Goal: Find specific page/section: Find specific page/section

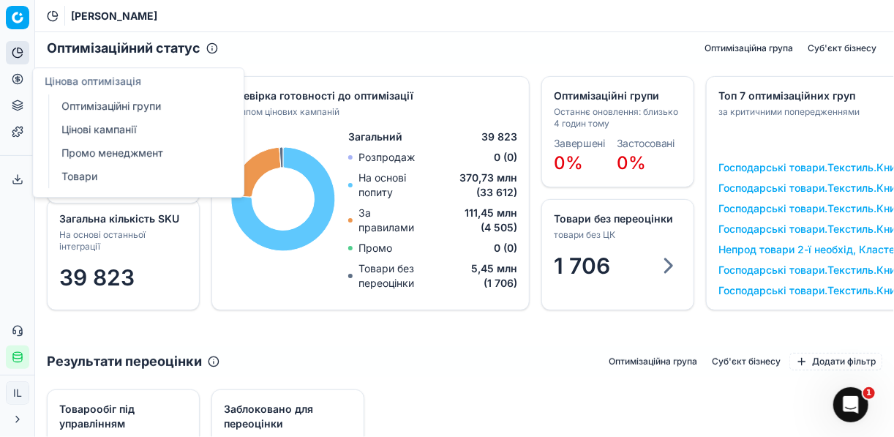
click at [78, 128] on link "Цінові кампанії" at bounding box center [141, 129] width 171 height 20
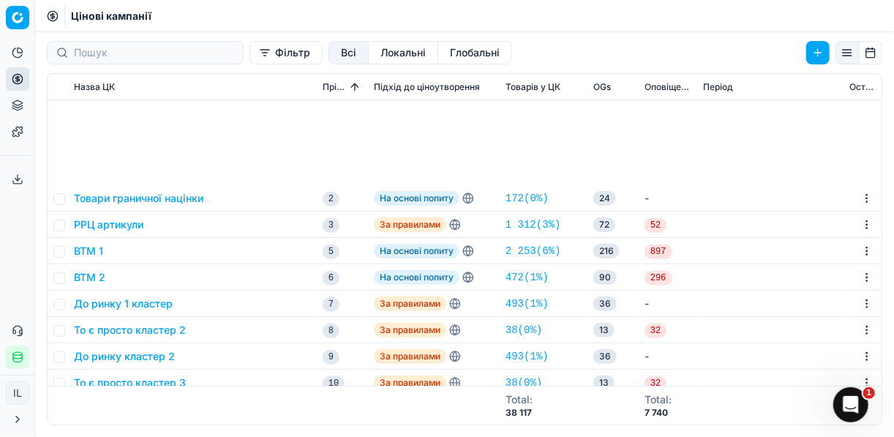
scroll to position [176, 0]
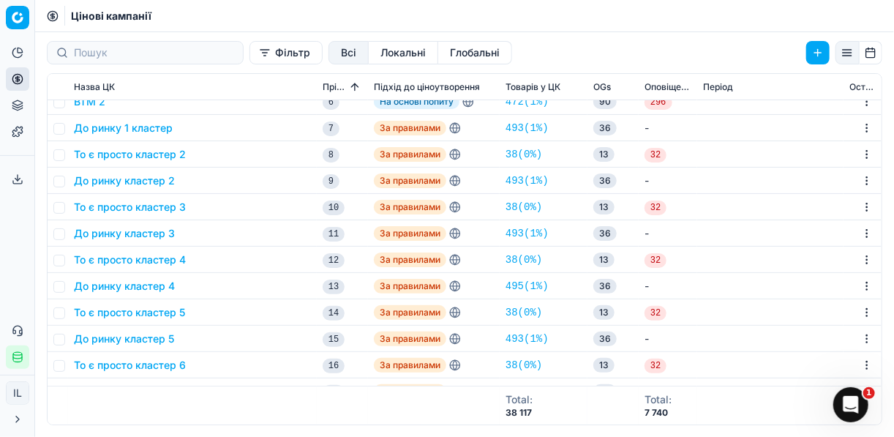
click at [136, 342] on button "До ринку кластер 5" at bounding box center [124, 339] width 100 height 15
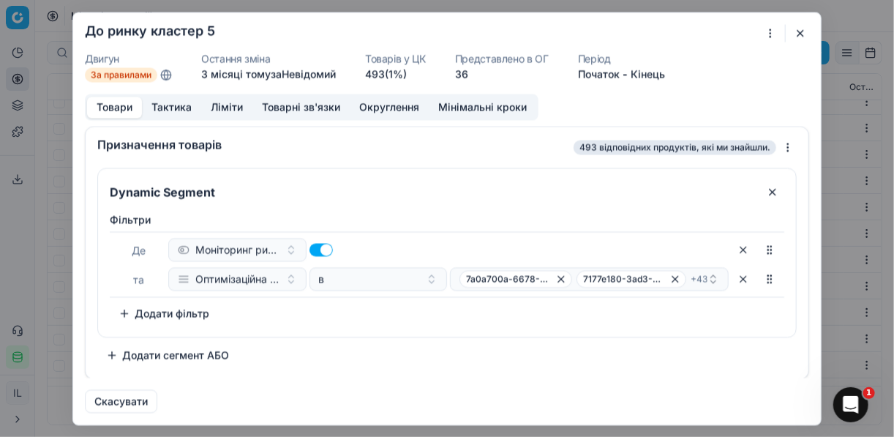
click at [178, 108] on button "Тактика" at bounding box center [171, 107] width 59 height 21
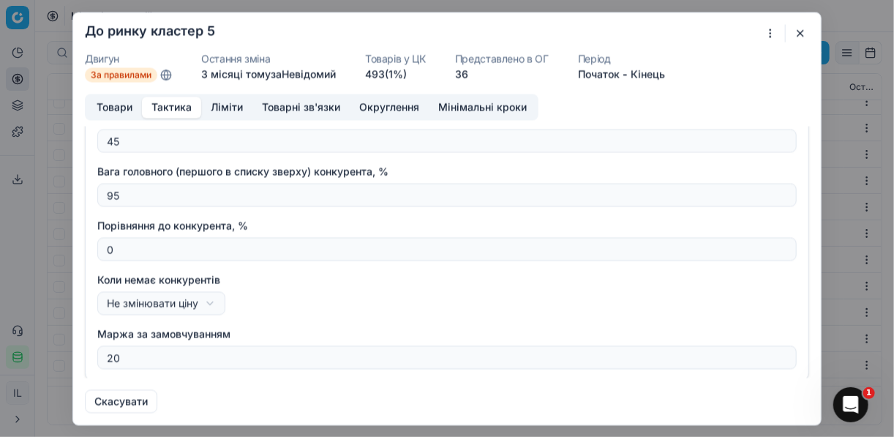
scroll to position [229, 0]
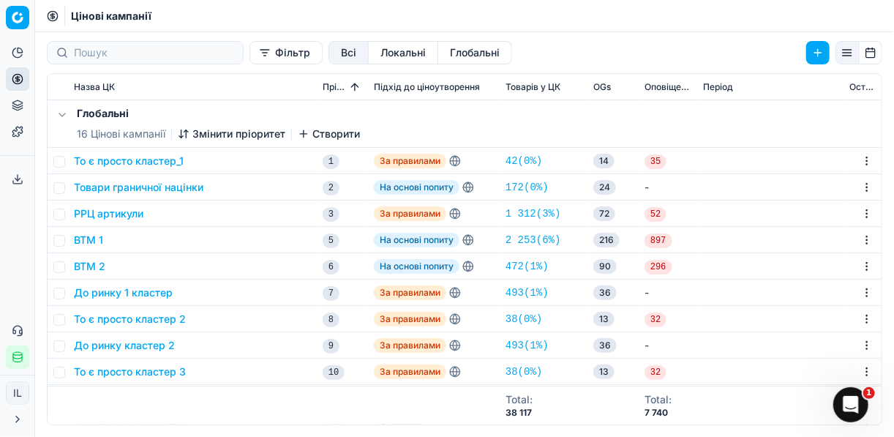
click at [250, 53] on button "Фільтр" at bounding box center [286, 52] width 73 height 23
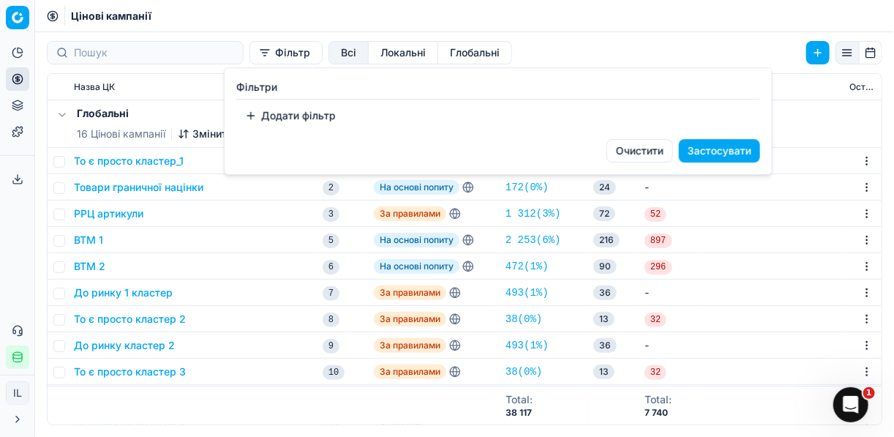
click at [256, 115] on button "Додати фільтр" at bounding box center [290, 115] width 108 height 23
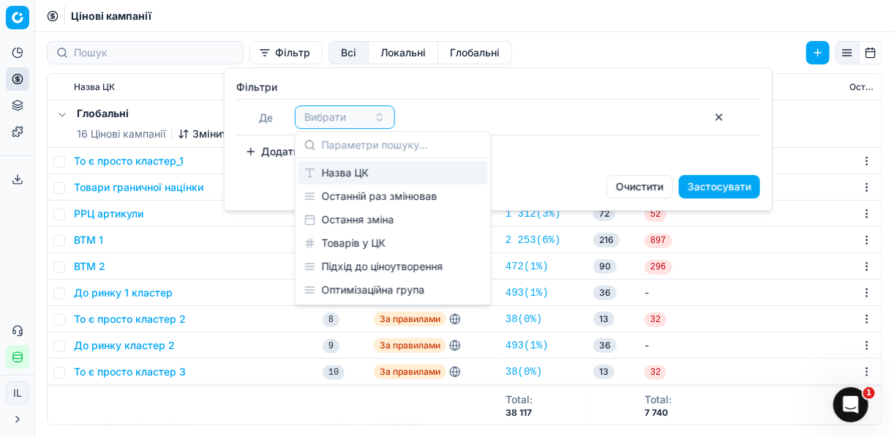
click at [359, 175] on div "Назва ЦК" at bounding box center [394, 172] width 190 height 23
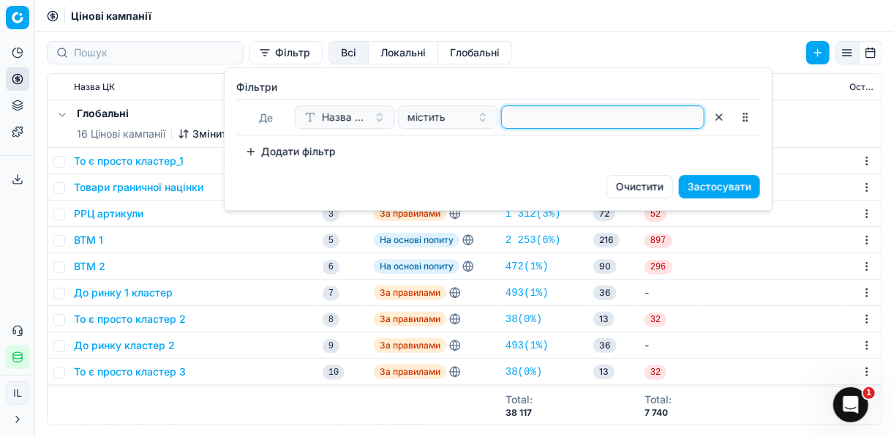
click at [537, 113] on input at bounding box center [603, 117] width 190 height 22
type input "консе"
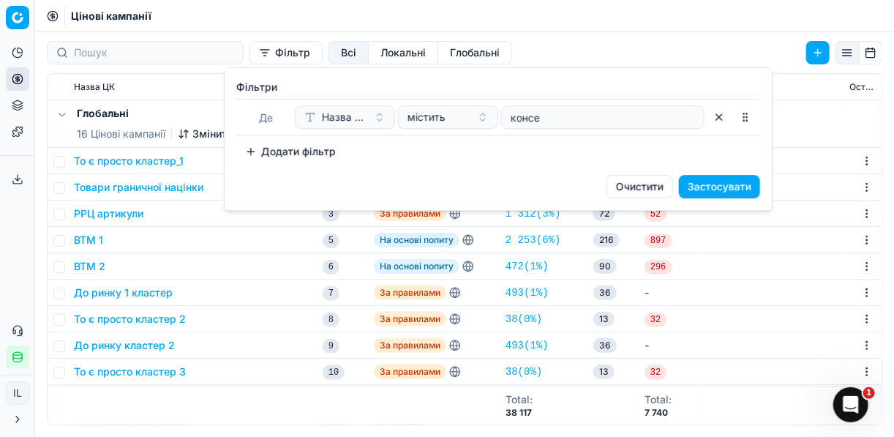
click at [750, 187] on button "Застосувати" at bounding box center [719, 186] width 81 height 23
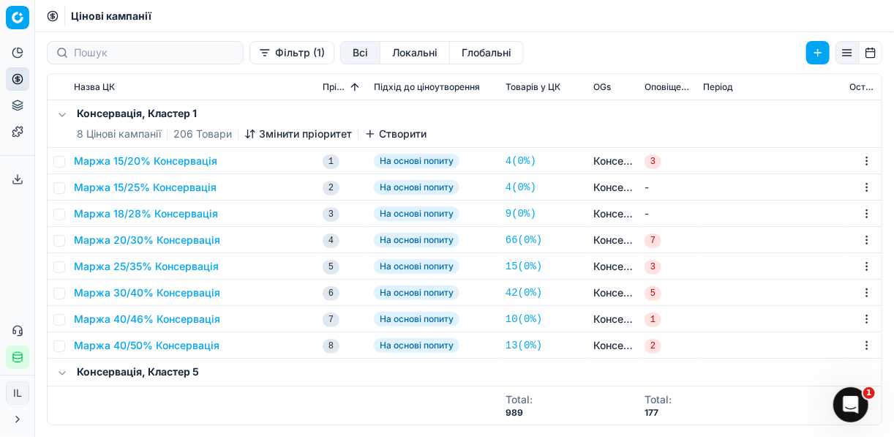
click at [184, 211] on button "Маржа 18/28% Консервація" at bounding box center [146, 213] width 144 height 15
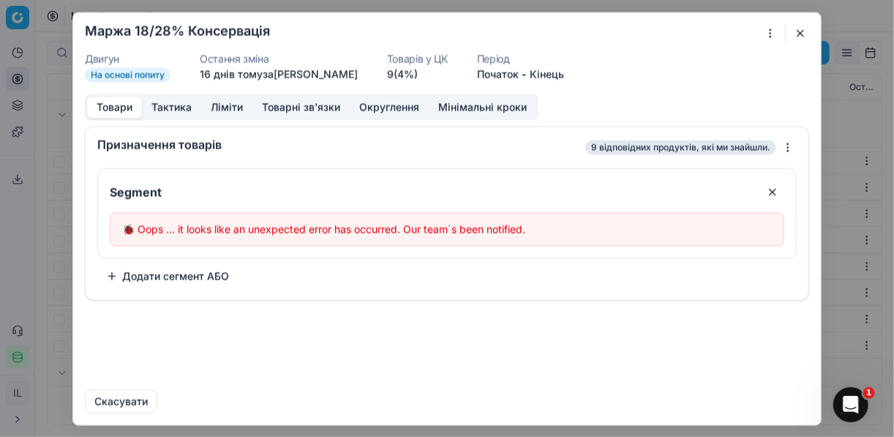
click at [807, 31] on button "button" at bounding box center [801, 33] width 18 height 18
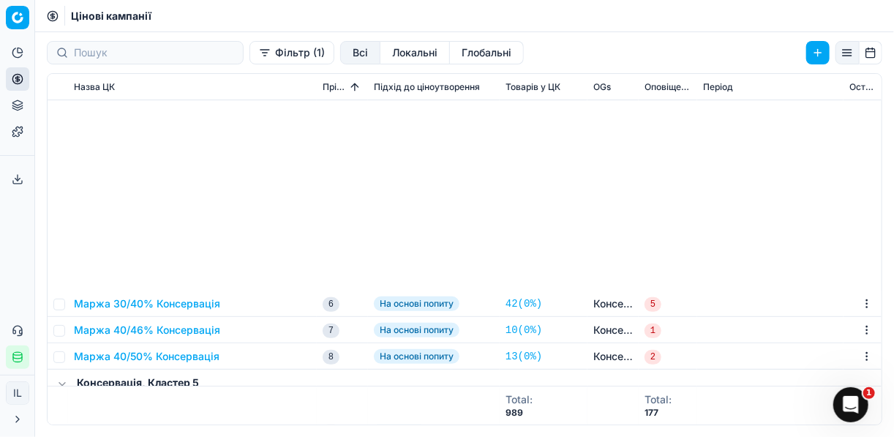
scroll to position [293, 0]
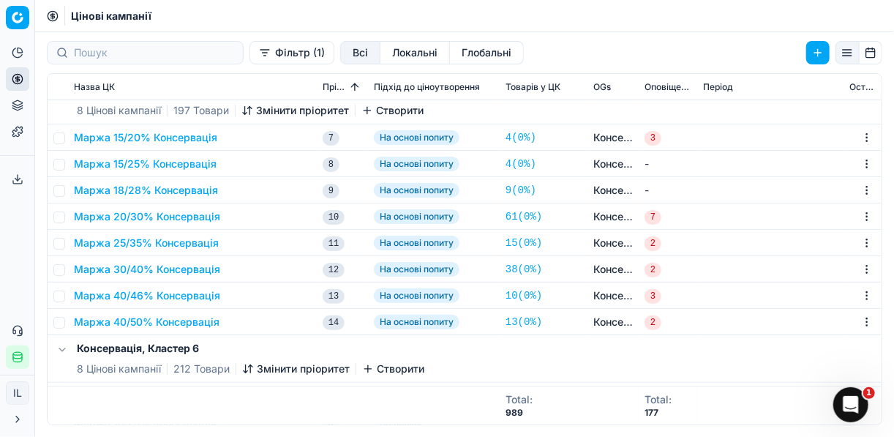
click at [146, 191] on button "Маржа 18/28% Консервація" at bounding box center [146, 190] width 144 height 15
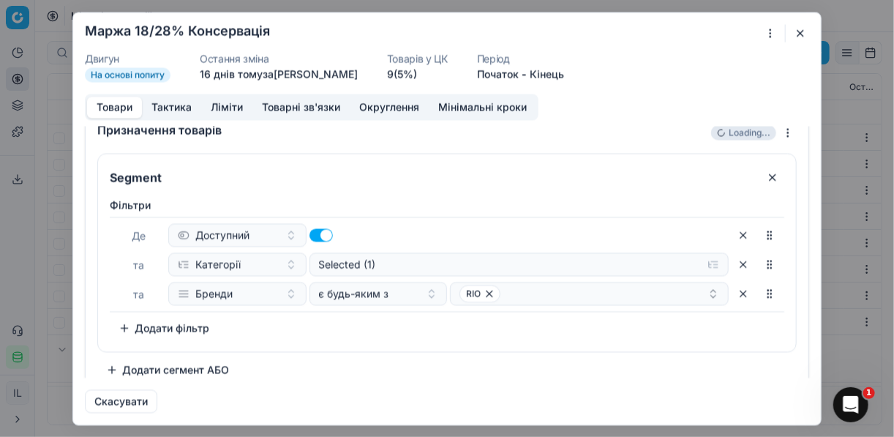
scroll to position [28, 0]
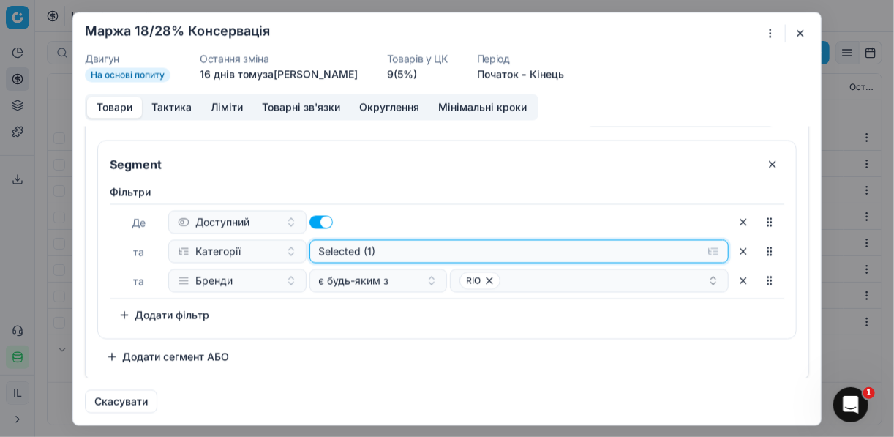
click at [710, 253] on button "Selected (1)" at bounding box center [520, 250] width 420 height 23
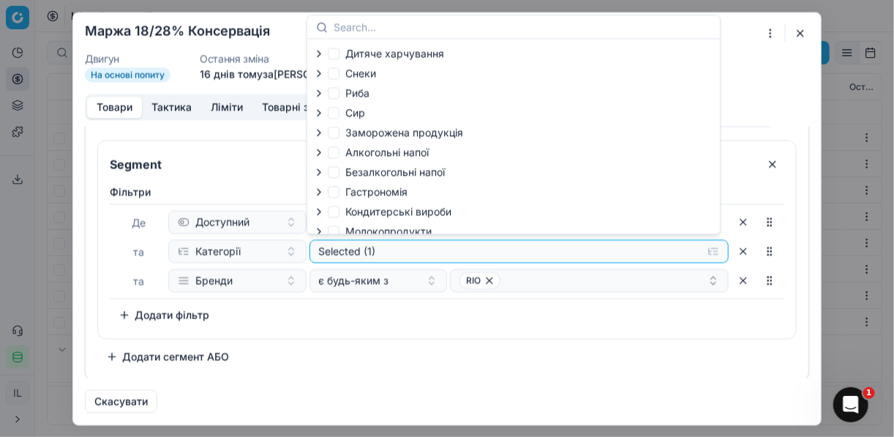
scroll to position [50, 0]
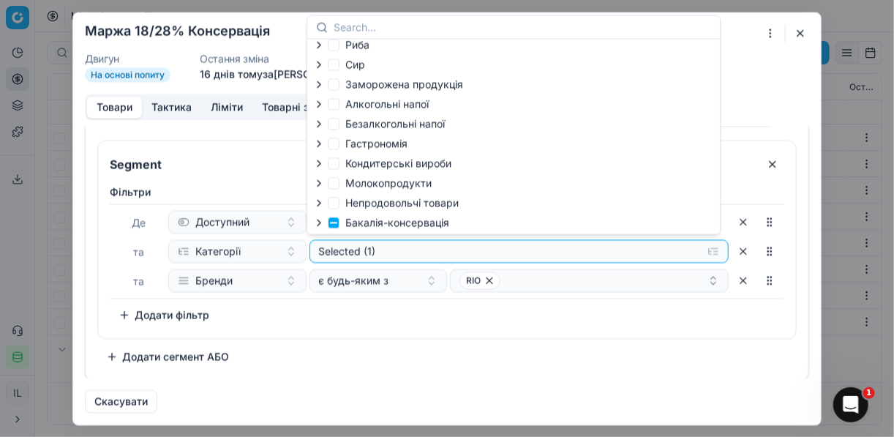
click at [323, 220] on icon "button" at bounding box center [319, 223] width 12 height 12
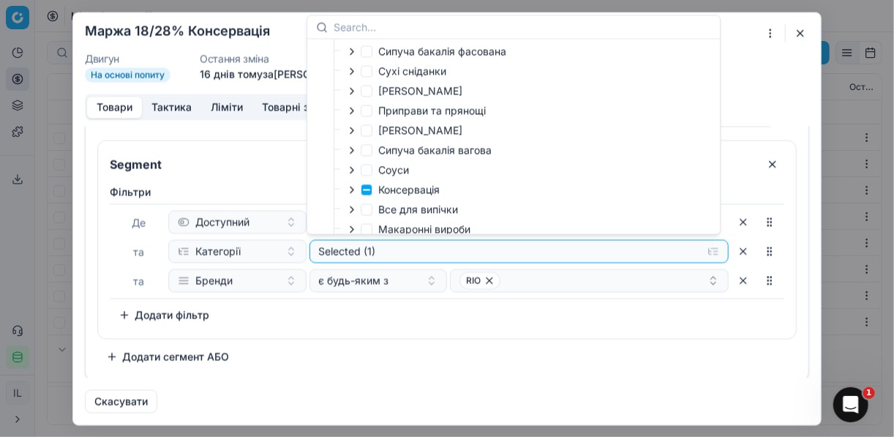
scroll to position [284, 0]
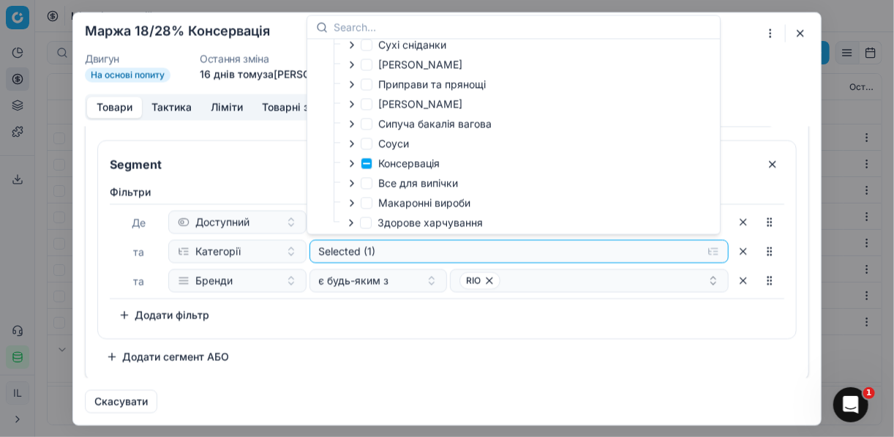
click at [352, 166] on icon "button" at bounding box center [352, 163] width 3 height 6
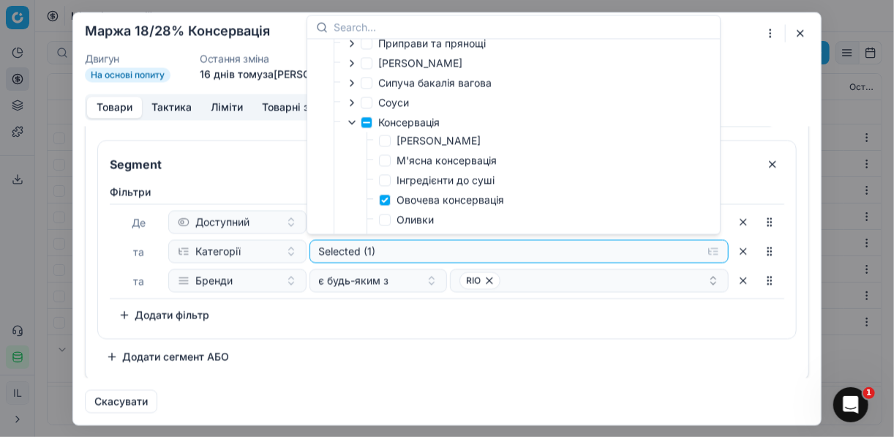
scroll to position [343, 0]
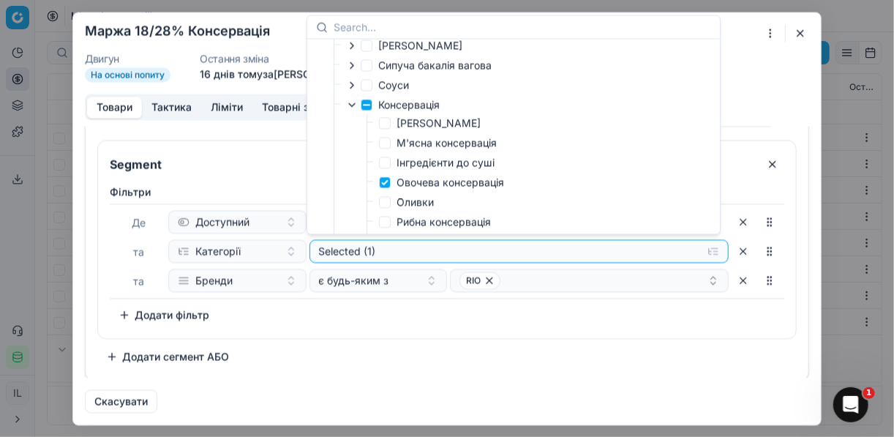
click at [807, 28] on button "button" at bounding box center [801, 33] width 18 height 18
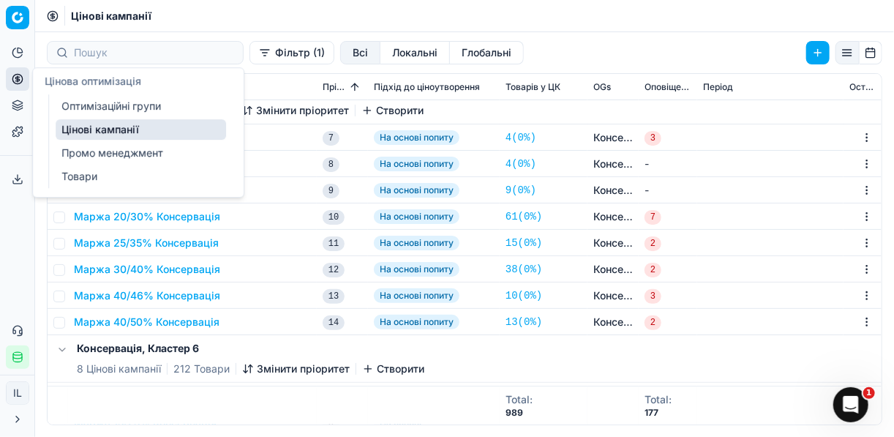
click at [15, 73] on icon at bounding box center [18, 79] width 12 height 12
click at [111, 132] on link "Цінові кампанії" at bounding box center [141, 129] width 171 height 20
click at [120, 128] on link "Цінові кампанії" at bounding box center [141, 129] width 171 height 20
drag, startPoint x: 120, startPoint y: 127, endPoint x: 182, endPoint y: 133, distance: 61.8
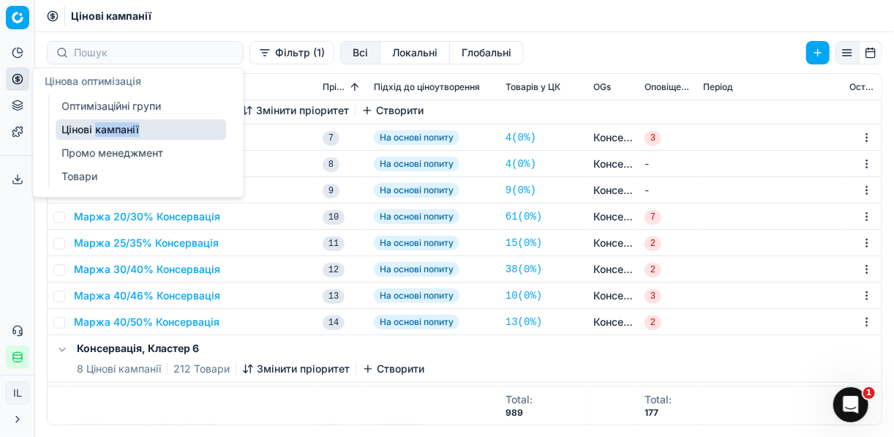
click at [182, 133] on link "Цінові кампанії" at bounding box center [141, 129] width 171 height 20
click at [93, 110] on link "Оптимізаційні групи" at bounding box center [141, 106] width 171 height 20
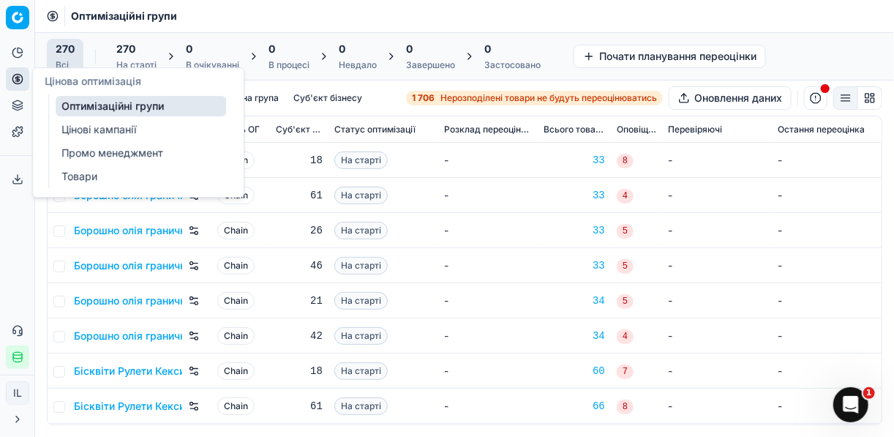
click at [89, 129] on link "Цінові кампанії" at bounding box center [141, 129] width 171 height 20
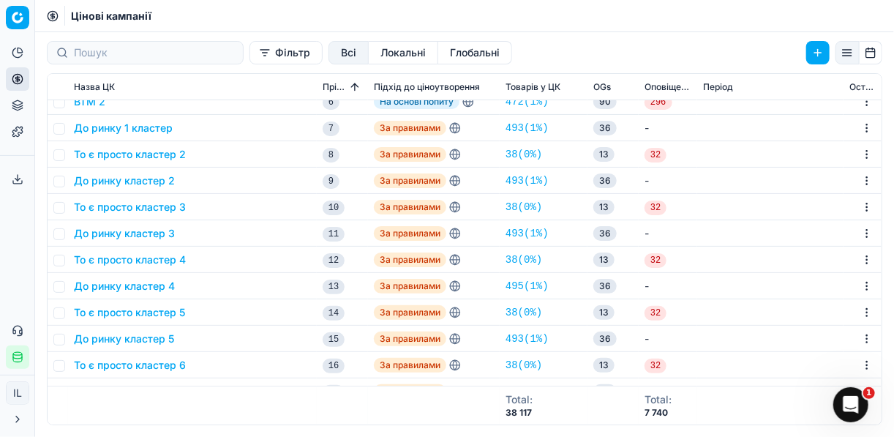
scroll to position [234, 0]
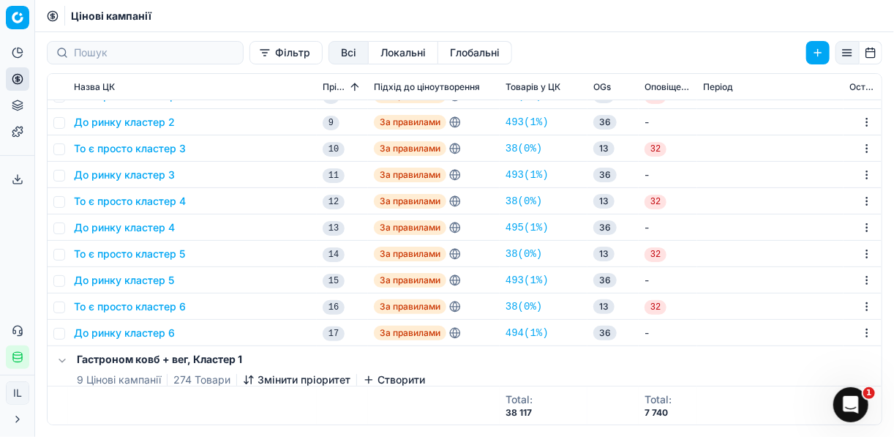
click at [108, 283] on button "До ринку кластер 5" at bounding box center [124, 280] width 100 height 15
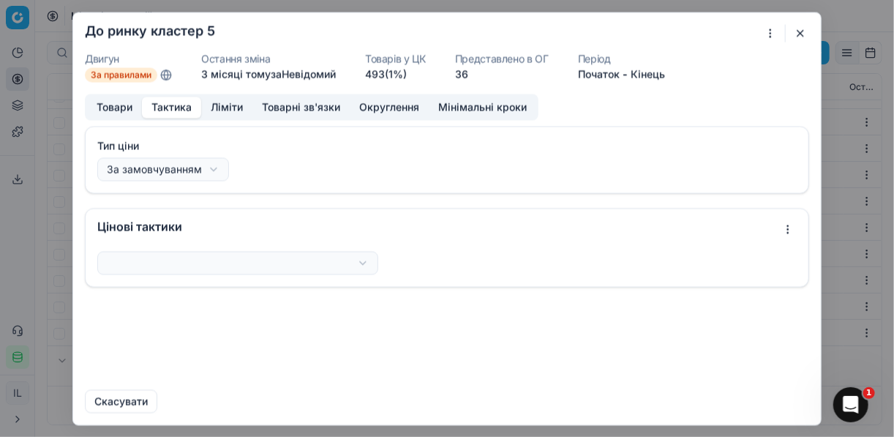
click at [175, 105] on button "Тактика" at bounding box center [171, 107] width 59 height 21
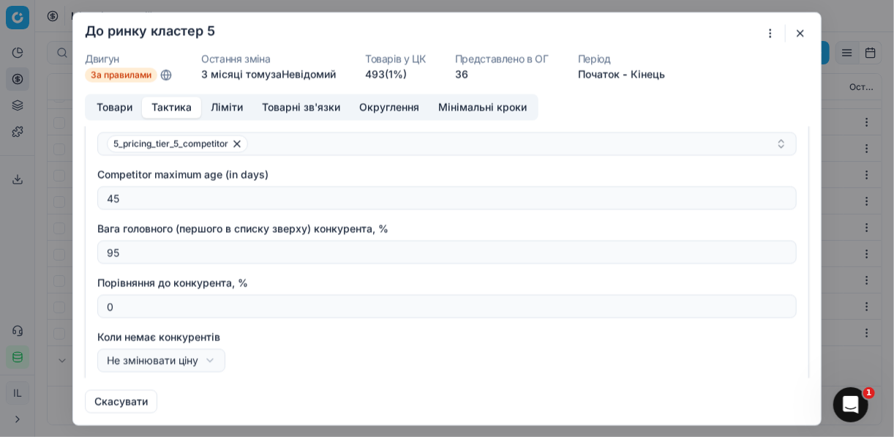
scroll to position [229, 0]
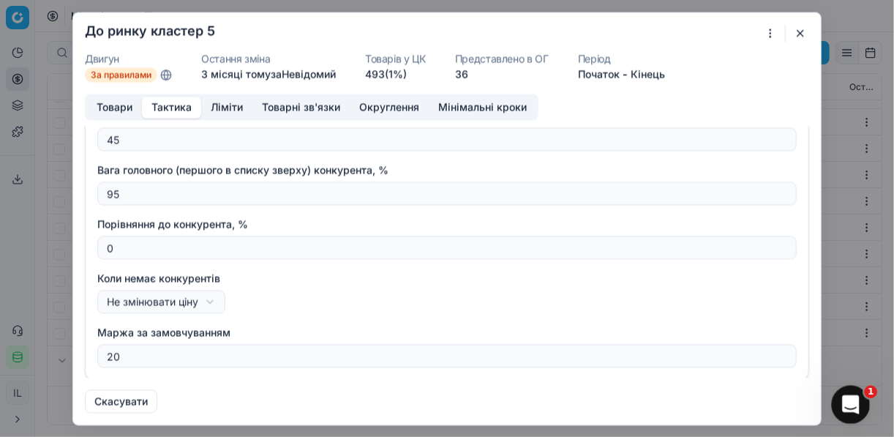
click at [858, 403] on icon "Відкрити програму для спілкування Intercom" at bounding box center [849, 403] width 24 height 24
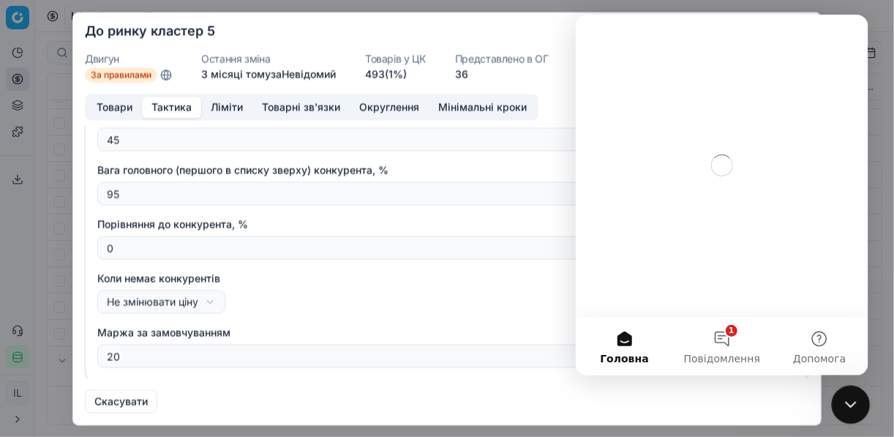
scroll to position [0, 0]
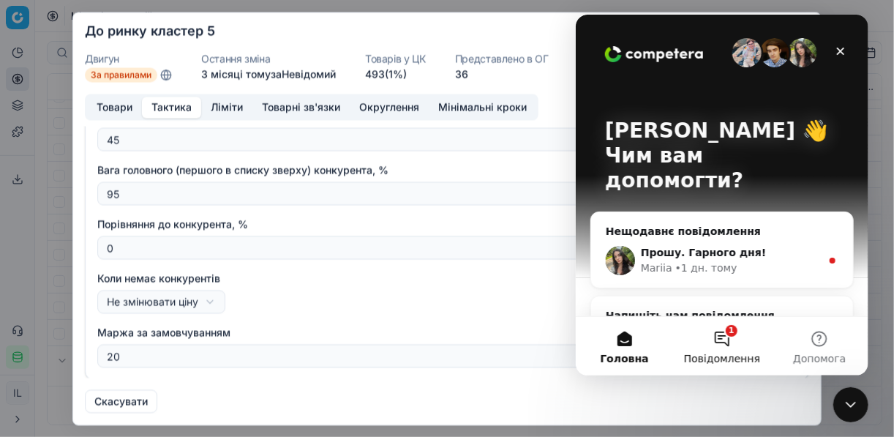
click at [717, 341] on button "1 Повідомлення" at bounding box center [721, 346] width 97 height 59
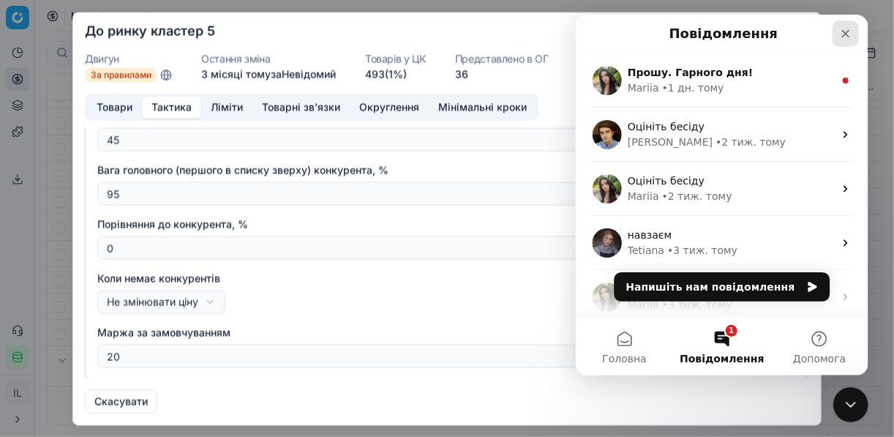
click at [846, 31] on icon "Закрити" at bounding box center [846, 34] width 12 height 12
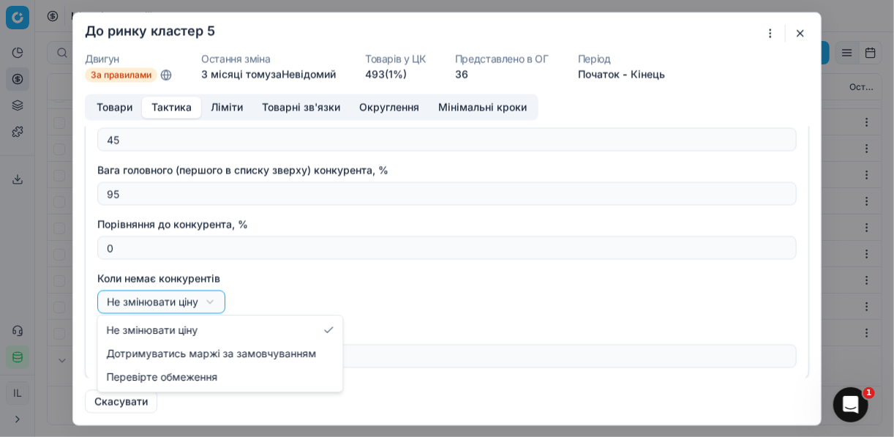
click at [212, 301] on div "Ми зберігаємо налаштування ЦК. Будь ласка, зачекайте, це може зайняти декілька …" at bounding box center [447, 218] width 894 height 437
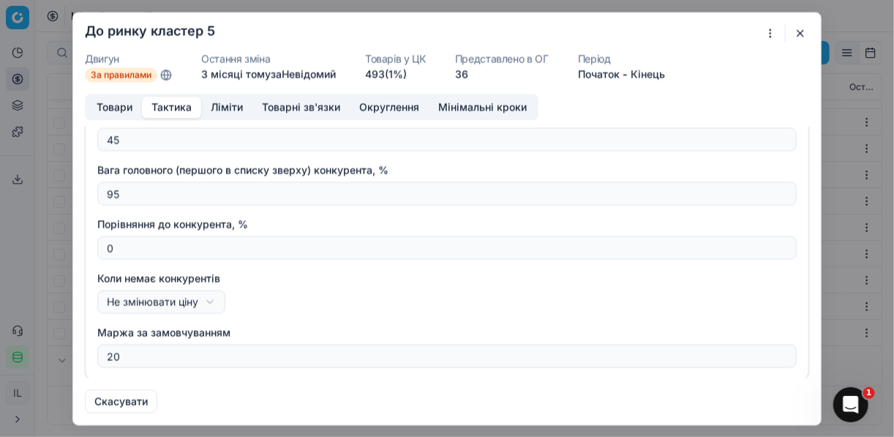
click at [212, 301] on div "Ми зберігаємо налаштування ЦК. Будь ласка, зачекайте, це може зайняти декілька …" at bounding box center [447, 218] width 894 height 437
click at [796, 35] on button "button" at bounding box center [801, 33] width 18 height 18
